Goal: Task Accomplishment & Management: Use online tool/utility

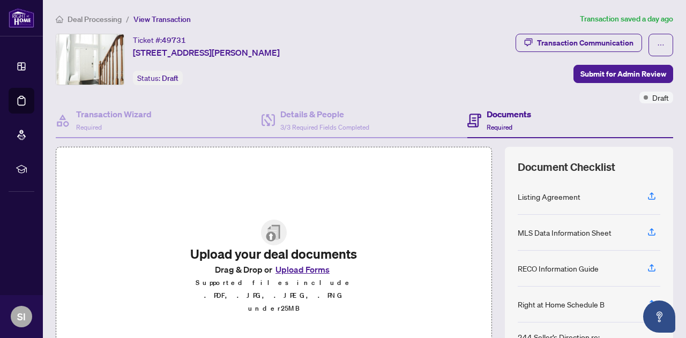
click at [281, 277] on button "Upload Forms" at bounding box center [302, 270] width 61 height 14
click at [278, 277] on button "Upload Forms" at bounding box center [302, 270] width 61 height 14
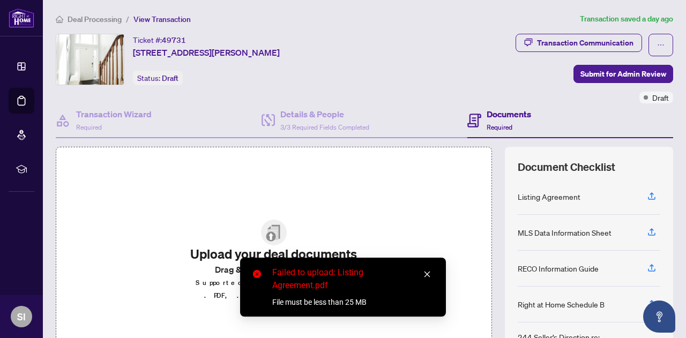
click at [428, 274] on icon "close" at bounding box center [428, 275] width 8 height 8
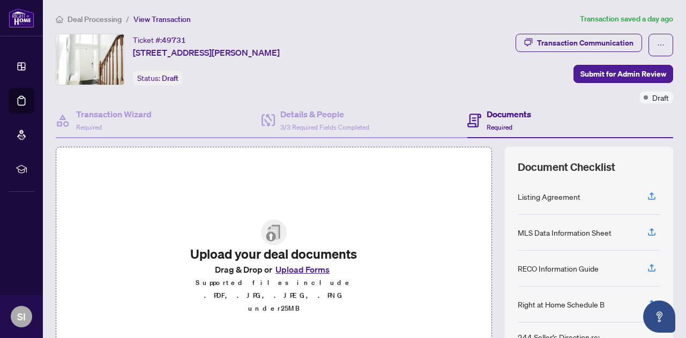
click at [277, 277] on button "Upload Forms" at bounding box center [302, 270] width 61 height 14
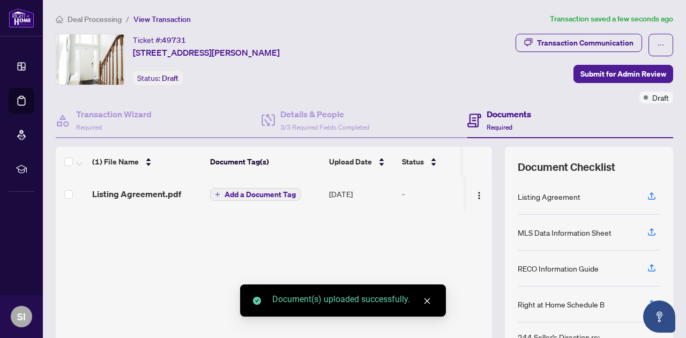
click at [244, 197] on span "Add a Document Tag" at bounding box center [260, 195] width 71 height 8
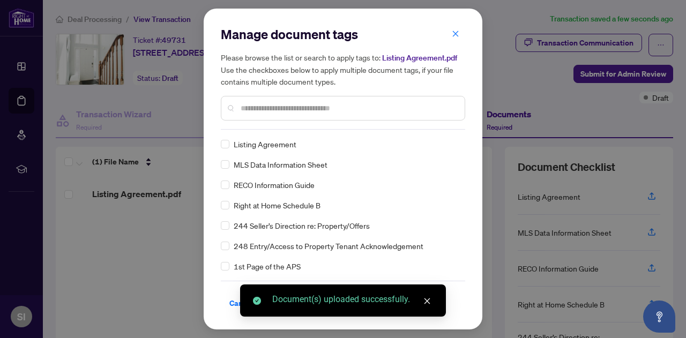
click at [253, 128] on div "Manage document tags Please browse the list or search to apply tags to: Listing…" at bounding box center [343, 78] width 244 height 104
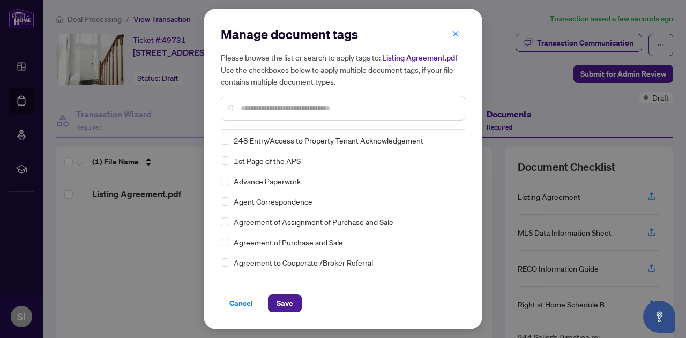
scroll to position [107, 0]
drag, startPoint x: 278, startPoint y: 304, endPoint x: 292, endPoint y: 295, distance: 16.4
click at [279, 303] on span "Save" at bounding box center [285, 303] width 17 height 17
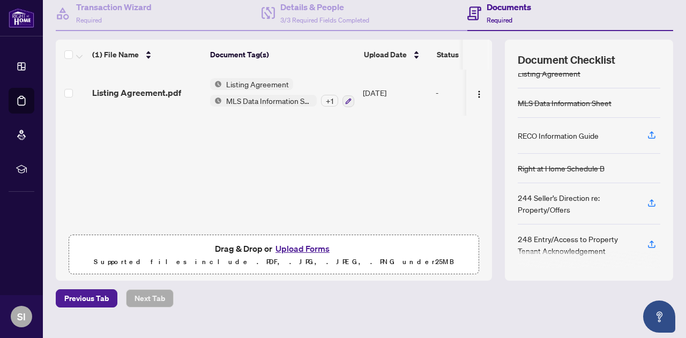
click at [280, 249] on button "Upload Forms" at bounding box center [302, 249] width 61 height 14
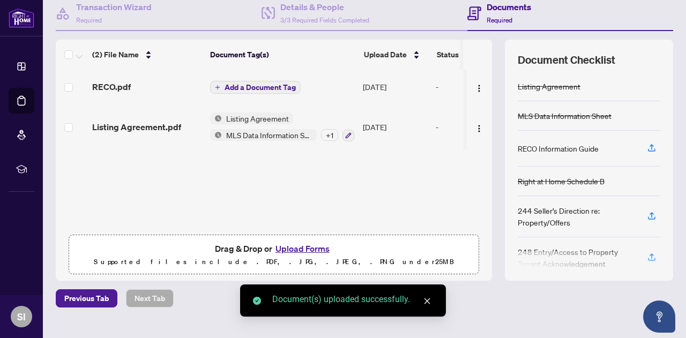
click at [261, 89] on span "Add a Document Tag" at bounding box center [260, 88] width 71 height 8
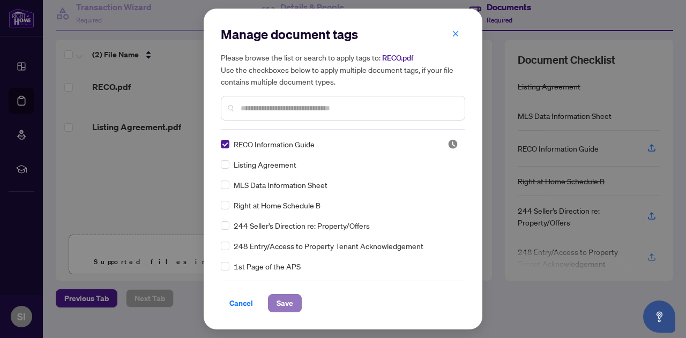
drag, startPoint x: 285, startPoint y: 307, endPoint x: 287, endPoint y: 301, distance: 5.8
click at [286, 307] on span "Save" at bounding box center [285, 303] width 17 height 17
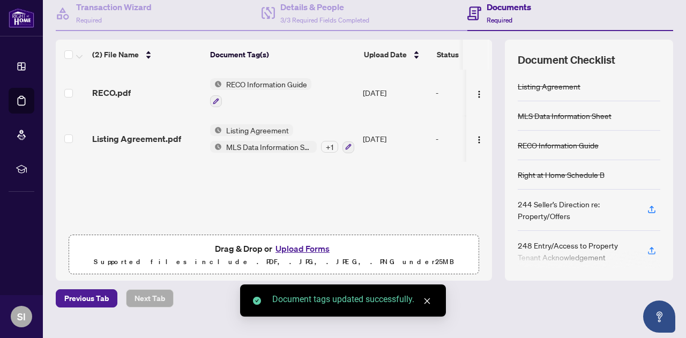
click at [359, 204] on div "(2) File Name Document Tag(s) Upload Date Status RECO.pdf RECO Information Guid…" at bounding box center [274, 160] width 436 height 241
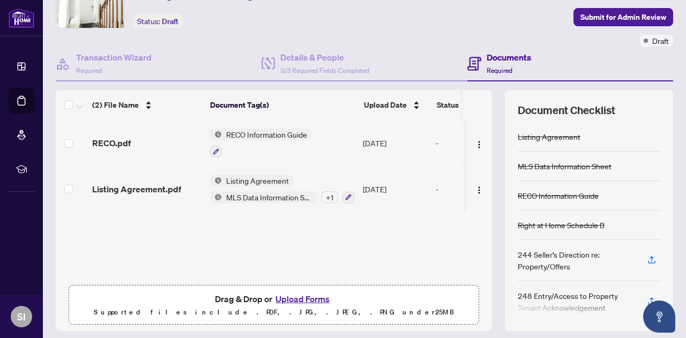
scroll to position [0, 0]
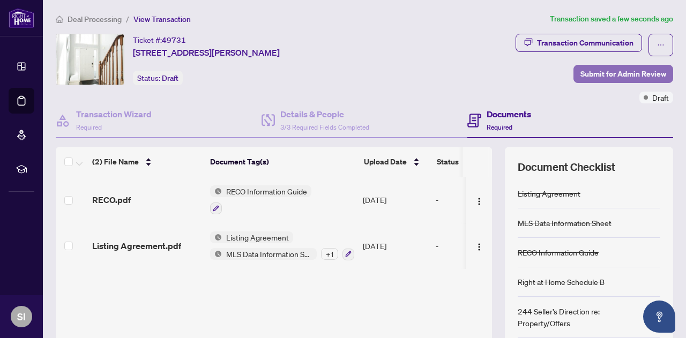
click at [603, 73] on span "Submit for Admin Review" at bounding box center [624, 73] width 86 height 17
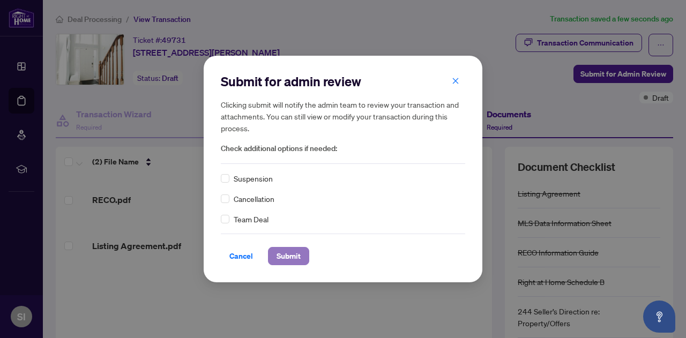
click at [290, 256] on span "Submit" at bounding box center [289, 256] width 24 height 17
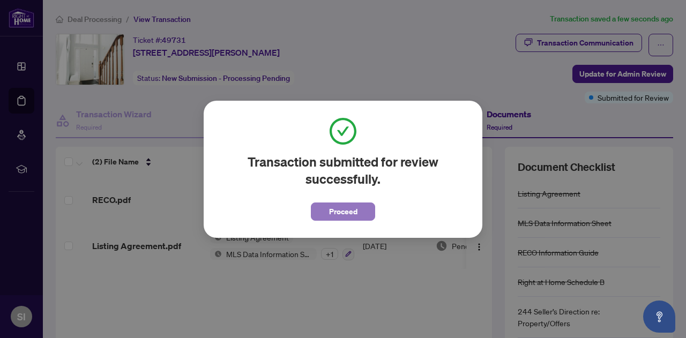
click at [340, 211] on span "Proceed" at bounding box center [343, 211] width 28 height 17
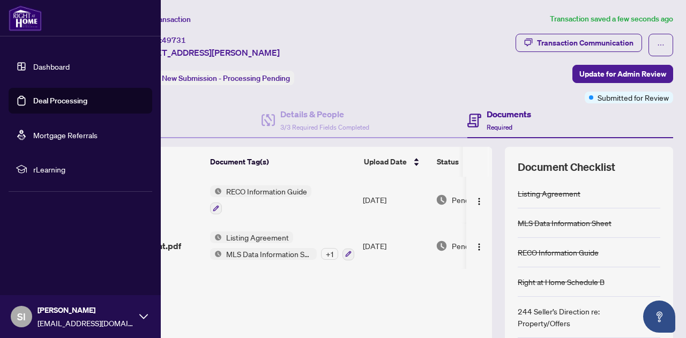
click at [33, 65] on link "Dashboard" at bounding box center [51, 67] width 36 height 10
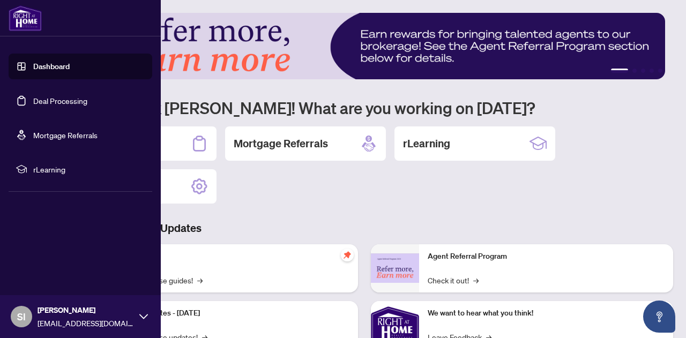
click at [57, 103] on link "Deal Processing" at bounding box center [60, 101] width 54 height 10
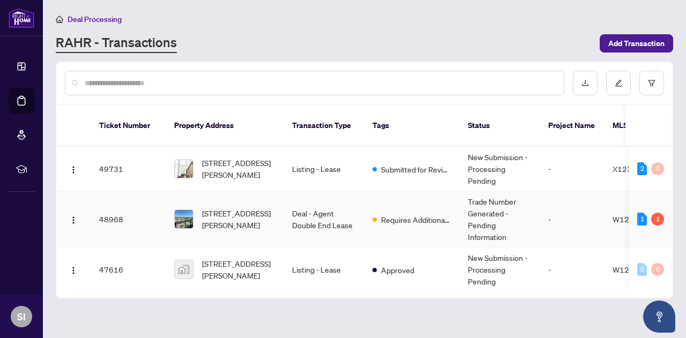
click at [655, 213] on div "1" at bounding box center [657, 219] width 13 height 13
click at [257, 207] on span "[STREET_ADDRESS][PERSON_NAME]" at bounding box center [238, 219] width 73 height 24
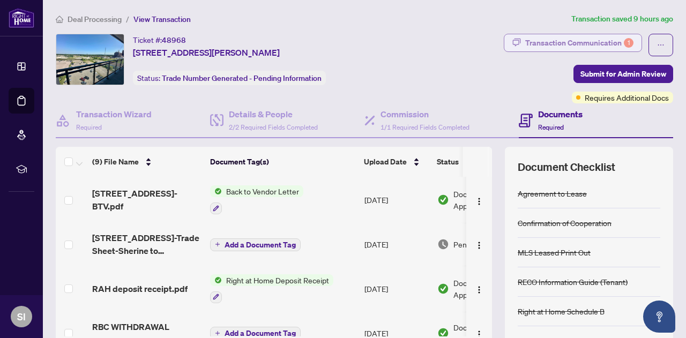
click at [535, 42] on div "Transaction Communication 1" at bounding box center [579, 42] width 108 height 17
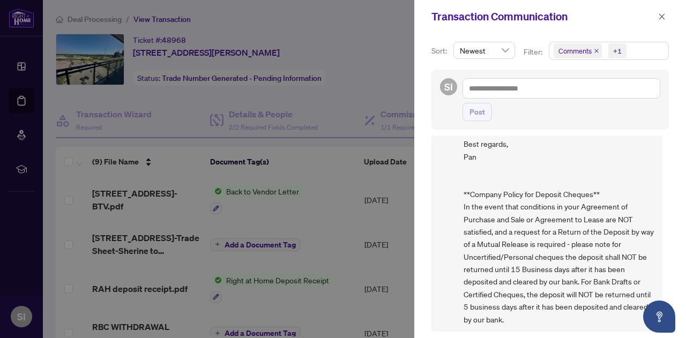
scroll to position [1, 0]
click at [316, 270] on div at bounding box center [343, 169] width 686 height 338
click at [662, 19] on icon "close" at bounding box center [662, 17] width 8 height 8
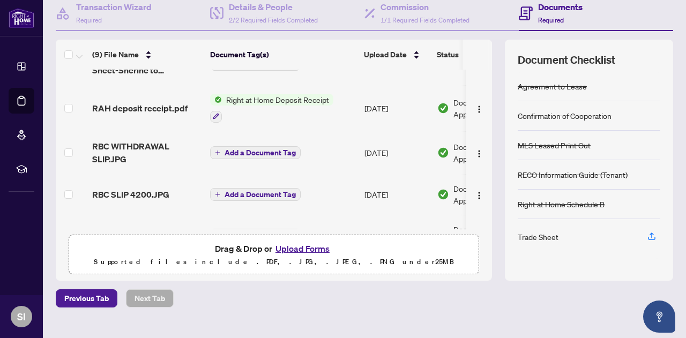
scroll to position [23, 0]
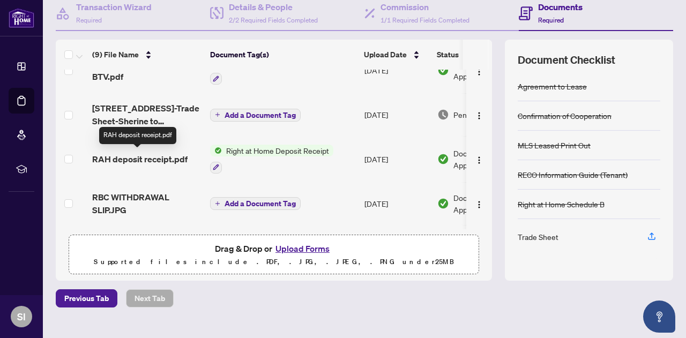
click at [149, 159] on span "RAH deposit receipt.pdf" at bounding box center [139, 159] width 95 height 13
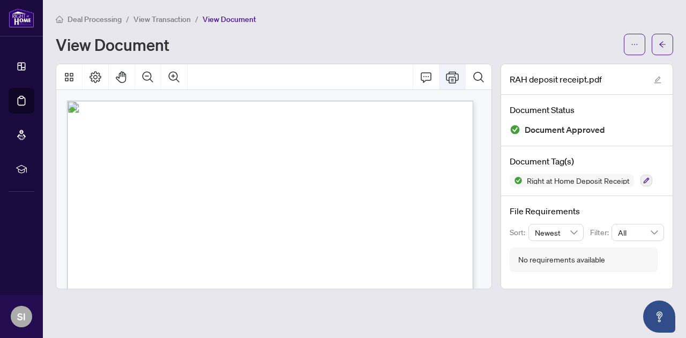
click at [455, 75] on icon "Print" at bounding box center [452, 77] width 13 height 13
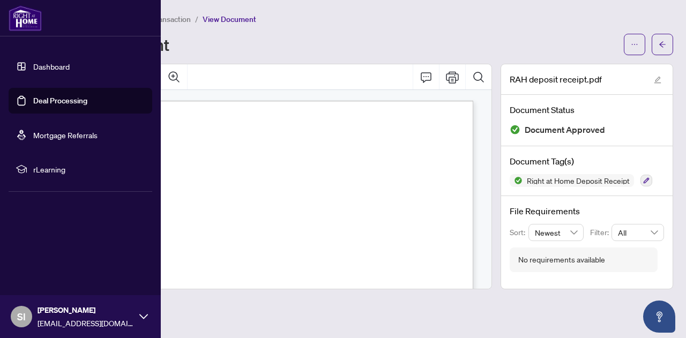
click at [49, 100] on link "Deal Processing" at bounding box center [60, 101] width 54 height 10
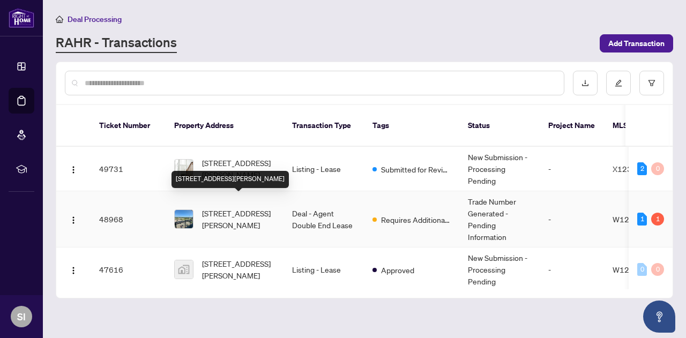
click at [248, 207] on span "[STREET_ADDRESS][PERSON_NAME]" at bounding box center [238, 219] width 73 height 24
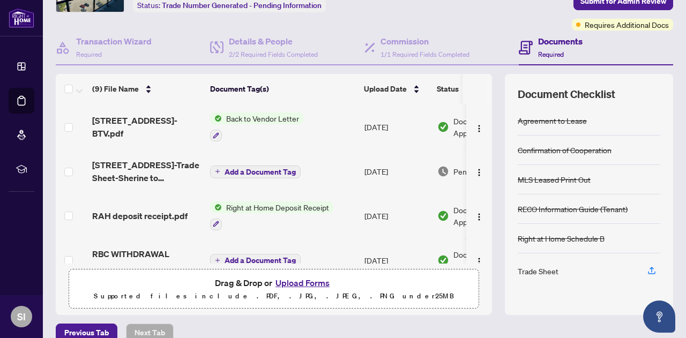
scroll to position [72, 0]
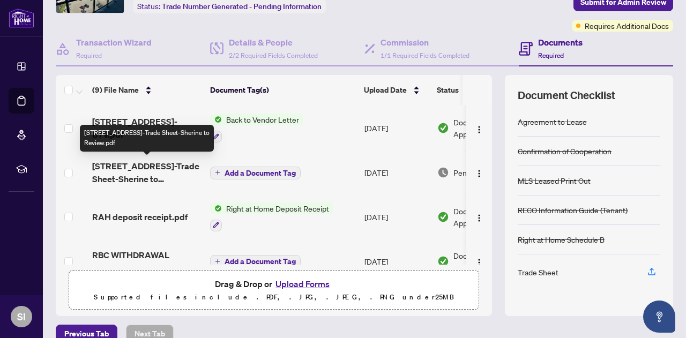
click at [153, 173] on span "[STREET_ADDRESS]-Trade Sheet-Sherine to Review.pdf" at bounding box center [146, 173] width 109 height 26
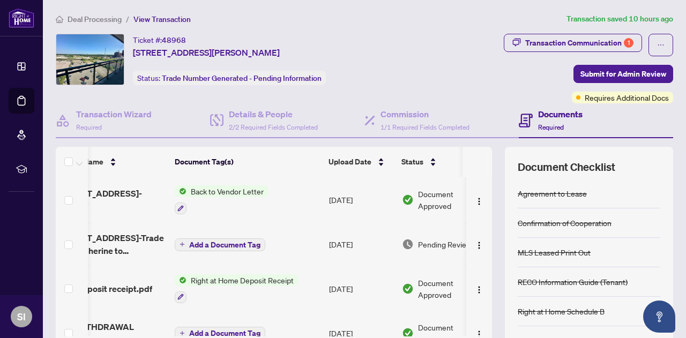
scroll to position [0, 69]
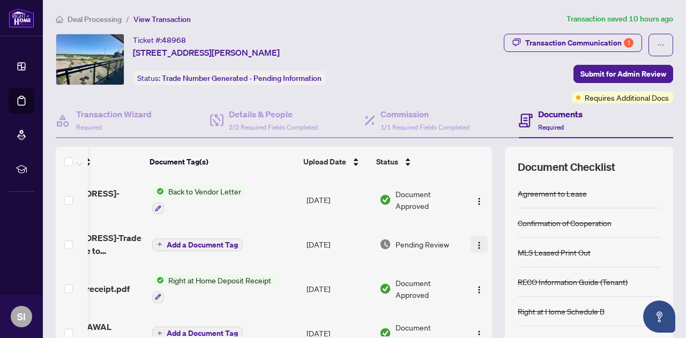
click at [475, 242] on img "button" at bounding box center [479, 245] width 9 height 9
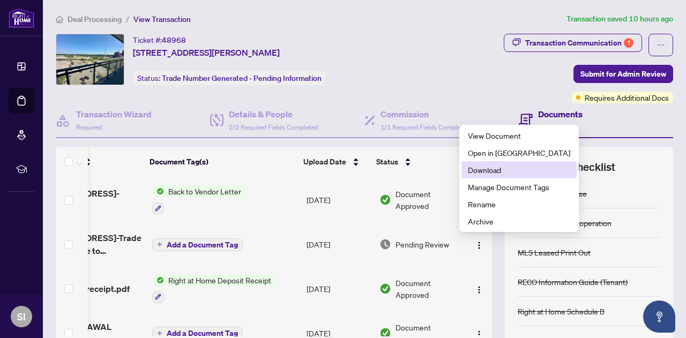
click at [492, 172] on span "Download" at bounding box center [519, 170] width 102 height 12
